Goal: Find specific page/section: Find specific page/section

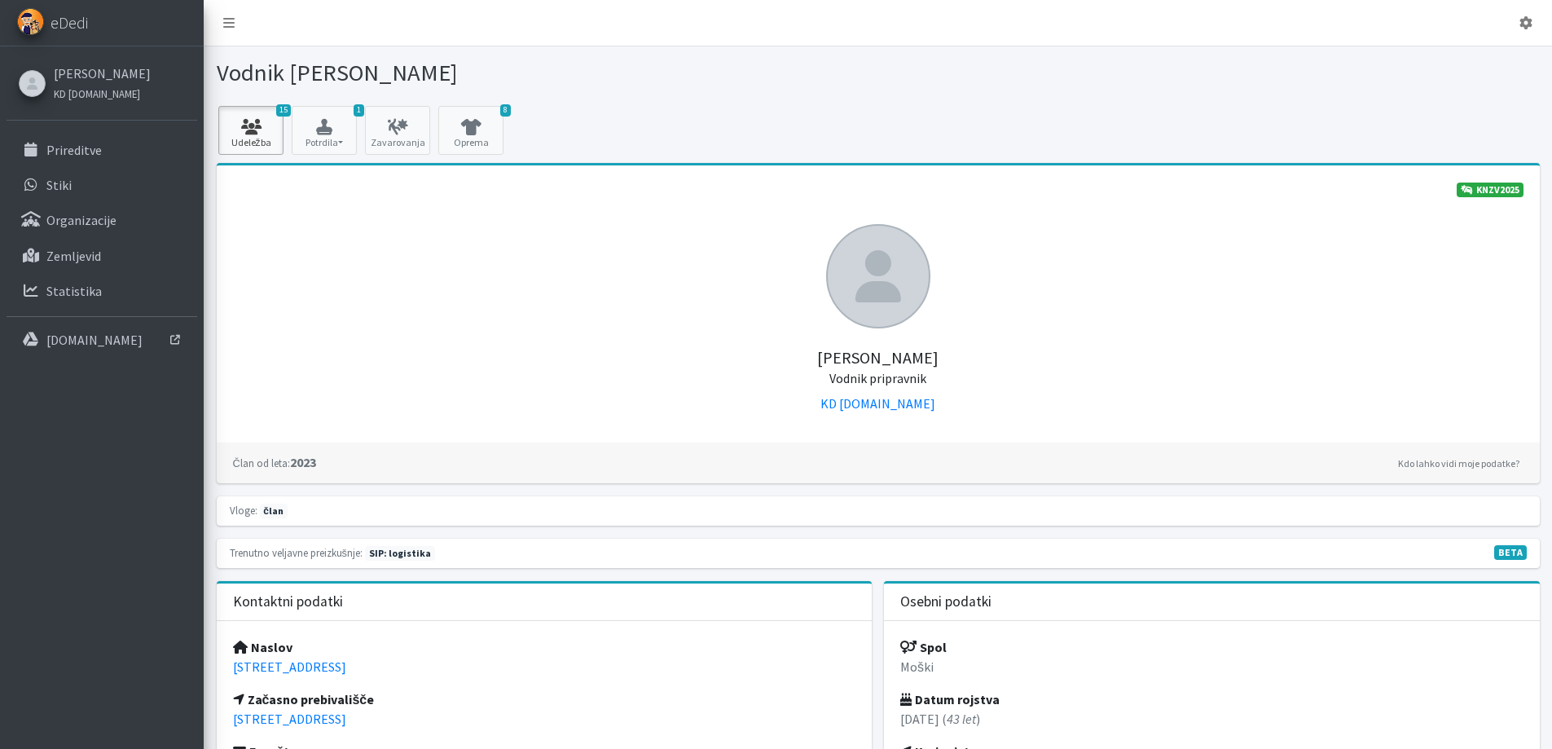
click at [271, 131] on icon at bounding box center [250, 127] width 55 height 16
